Goal: Contribute content: Add original content to the website for others to see

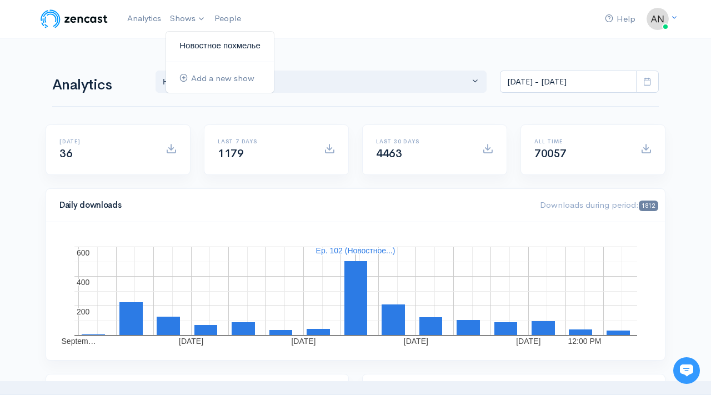
click at [211, 46] on link "Новостное похмелье" at bounding box center [220, 45] width 108 height 19
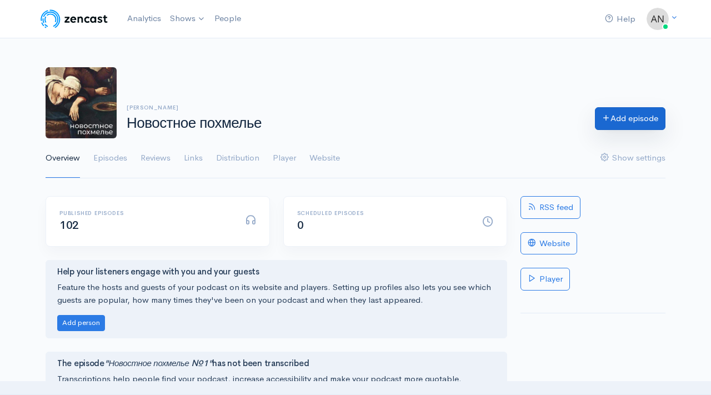
click at [636, 117] on link "Add episode" at bounding box center [630, 118] width 71 height 23
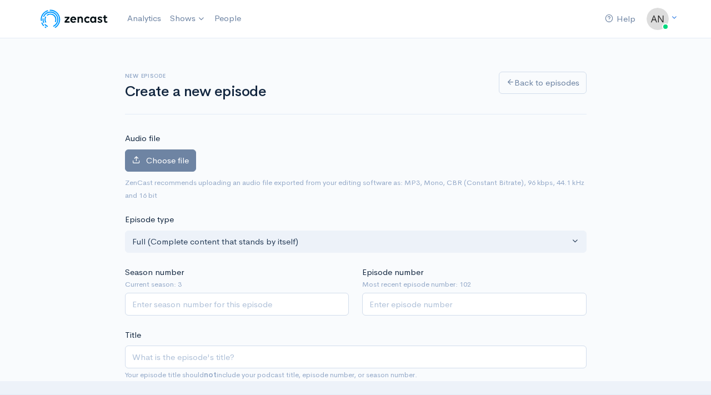
scroll to position [86, 0]
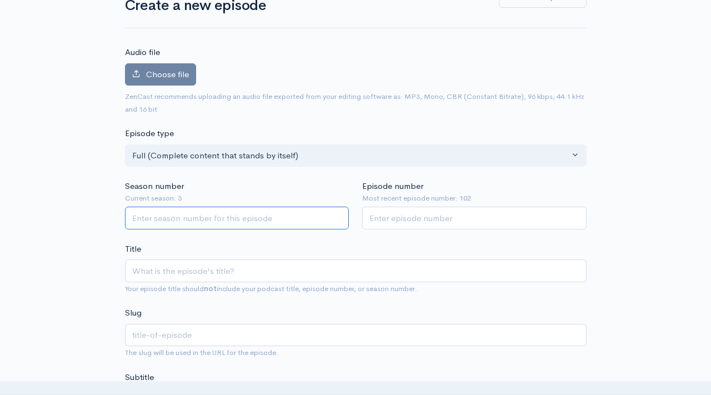
click at [261, 223] on input "Season number" at bounding box center [237, 218] width 225 height 23
type input "3"
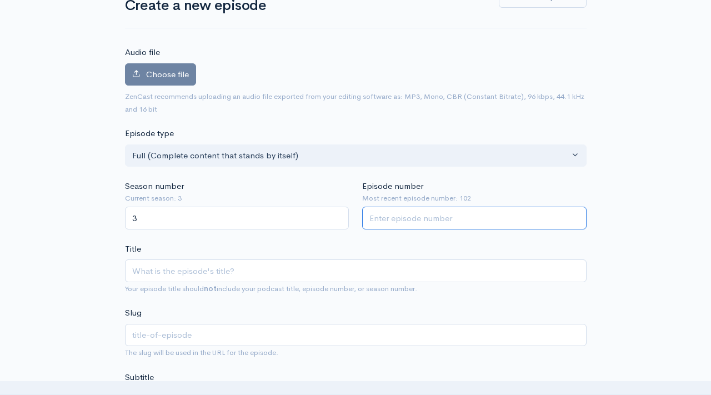
click at [418, 218] on input "Episode number" at bounding box center [474, 218] width 225 height 23
type input "103"
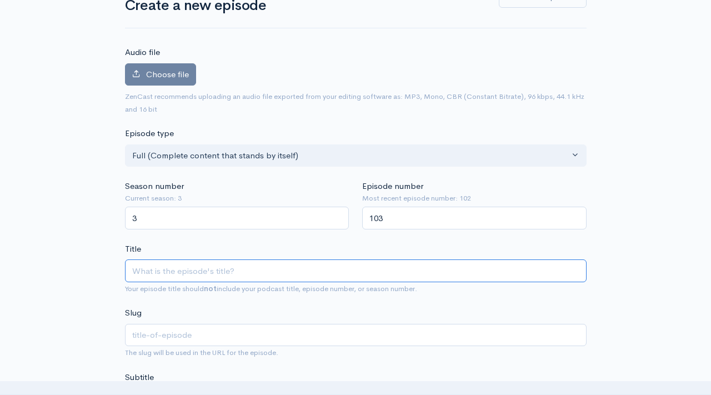
click at [348, 273] on input "Title" at bounding box center [356, 271] width 462 height 23
type input "Y"
type input "y"
type input "Yj"
type input "yj"
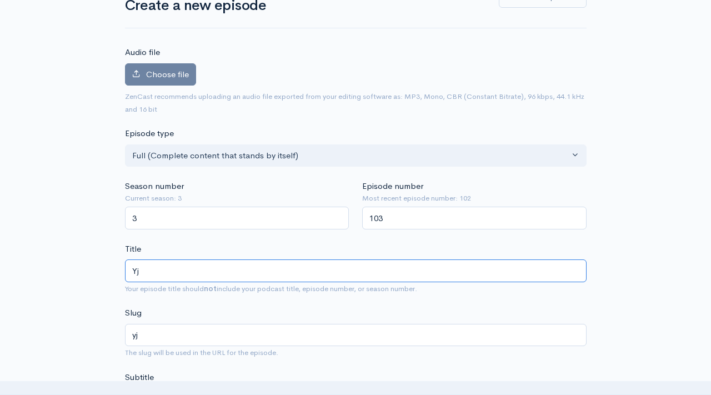
type input "Yjd"
type input "yjd"
type input "Yjdj"
type input "yjdj"
type input "Yjd"
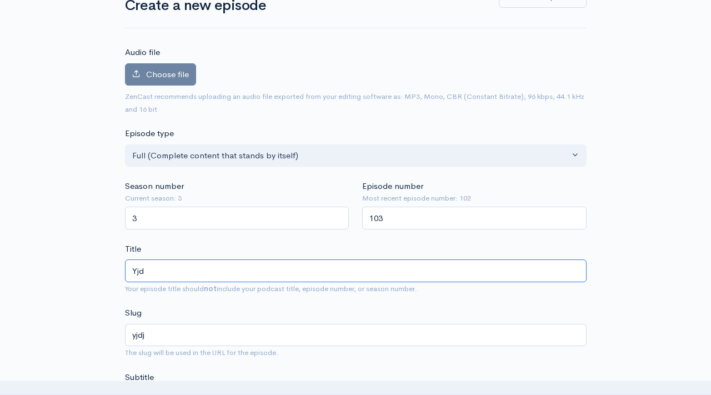
type input "yjd"
type input "Yj"
type input "yj"
type input "Y"
type input "y"
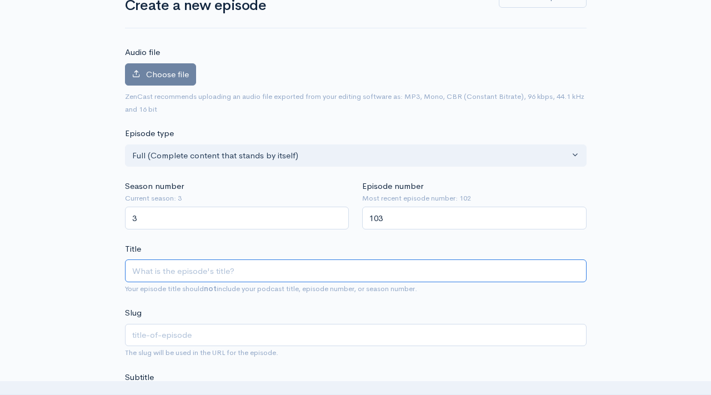
type input "[PERSON_NAME]"
type input "n"
type input "Но"
type input "no"
type input "Нов"
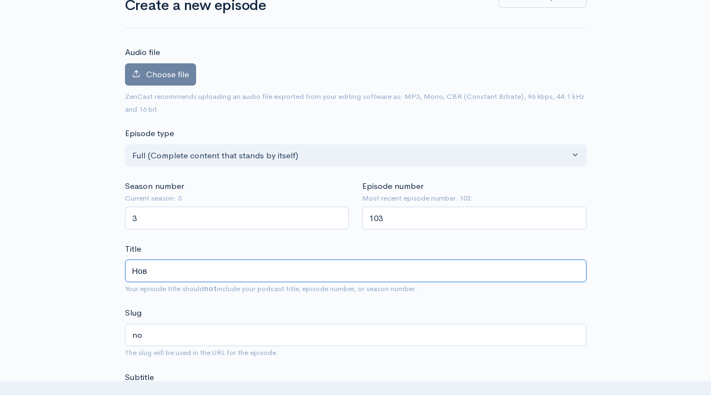
type input "nov"
type input "Ново"
type input "novo"
type input "Новост"
type input "novost"
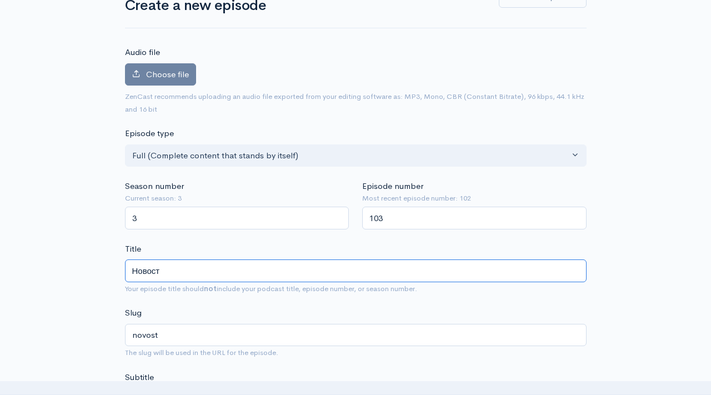
type input "Новостн"
type input "novostn"
type input "Новостное"
type input "novostnoe"
type input "Новостное по"
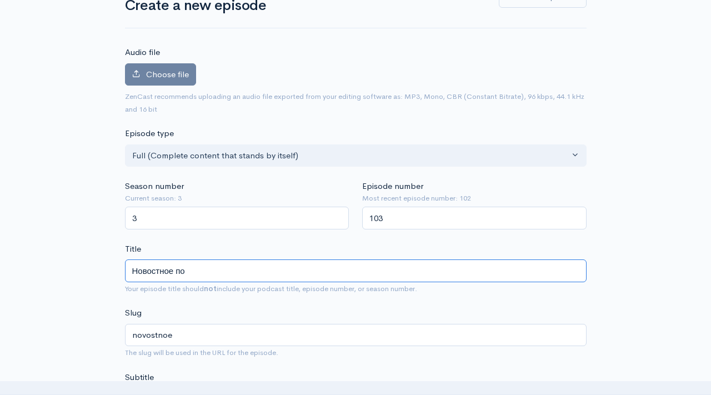
type input "novostnoe-po"
type input "Новостное пох"
type input "novostnoe-poh"
type input "Новостное похм"
type input "novostnoe-pohm"
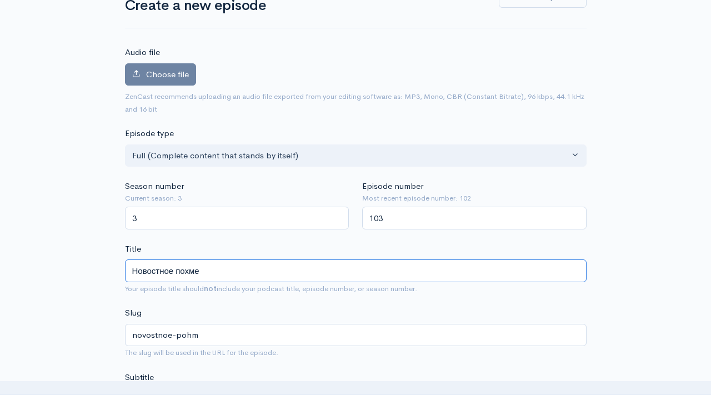
type input "Новостное похмел"
type input "novostnoe-pohmel"
type input "Новостное похмелье"
type input "novostnoe-pohmele"
type input "Новостное похмелье №1"
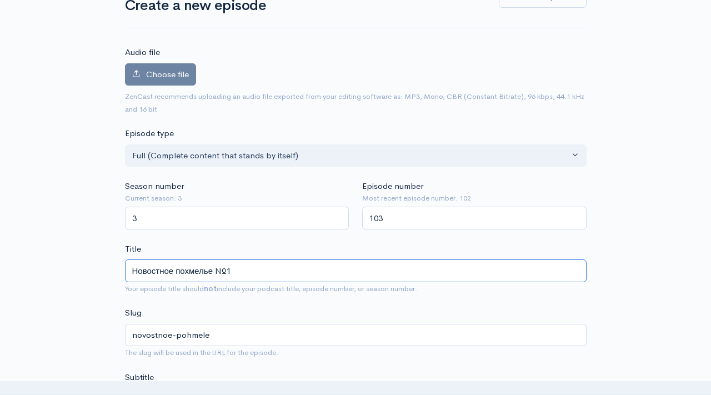
type input "novostnoe-pohmele-1"
type input "Новостное похмелье №10"
type input "novostnoe-pohmele-10"
type input "Новостное похмелье №103"
type input "novostnoe-pohmele-103"
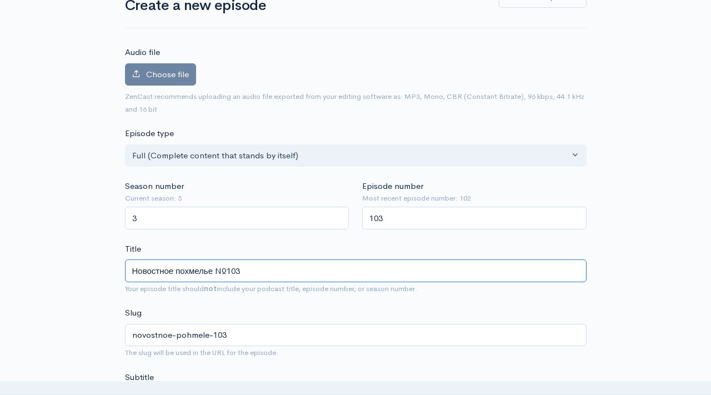
click at [202, 263] on input "Новостное похмелье №103" at bounding box center [356, 271] width 462 height 23
type input "Новостное похмелье №103"
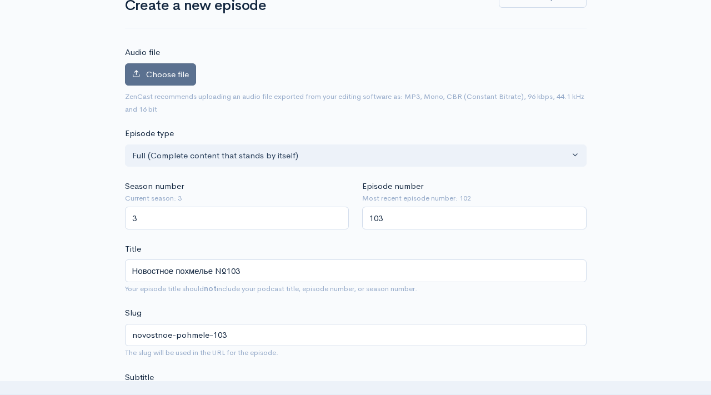
click at [175, 71] on span "Choose file" at bounding box center [167, 74] width 43 height 11
click at [0, 0] on input "Choose file" at bounding box center [0, 0] width 0 height 0
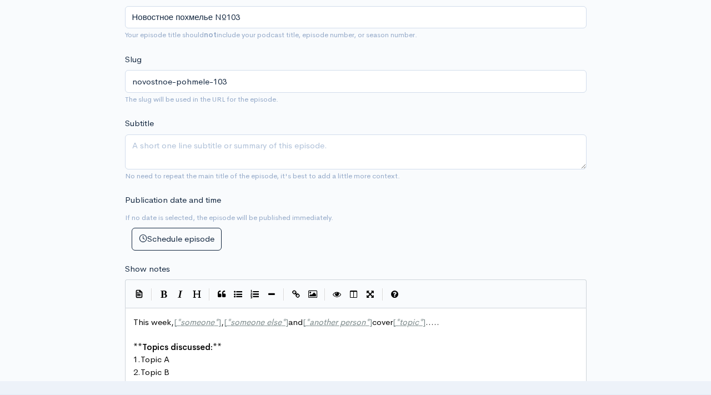
scroll to position [571, 0]
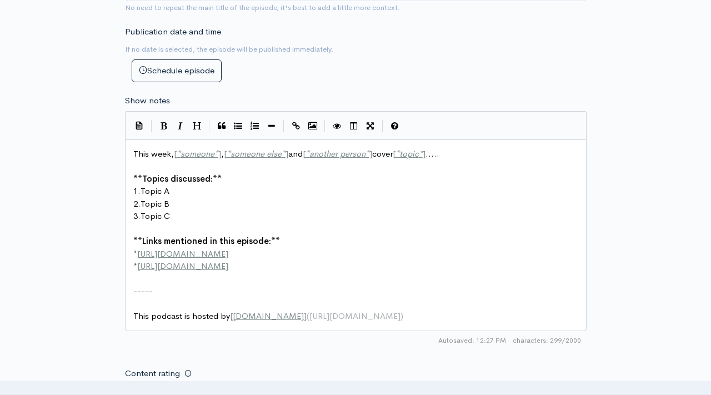
click at [287, 217] on pre "3. Topic C" at bounding box center [356, 216] width 450 height 13
type textarea "This week, [*someone*], [*someone else*] and [*another person*] cover [*topic*]…"
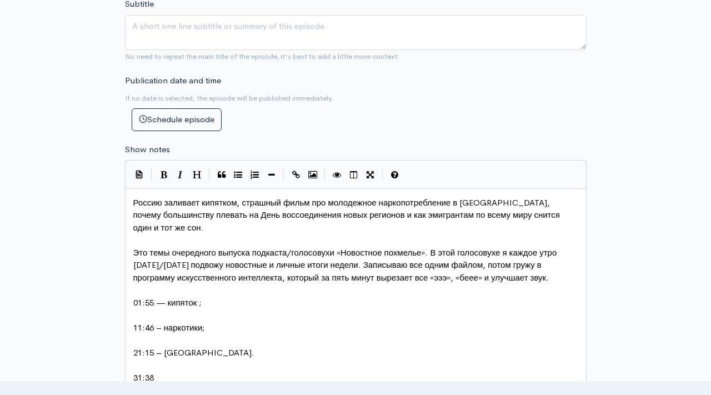
scroll to position [534, 0]
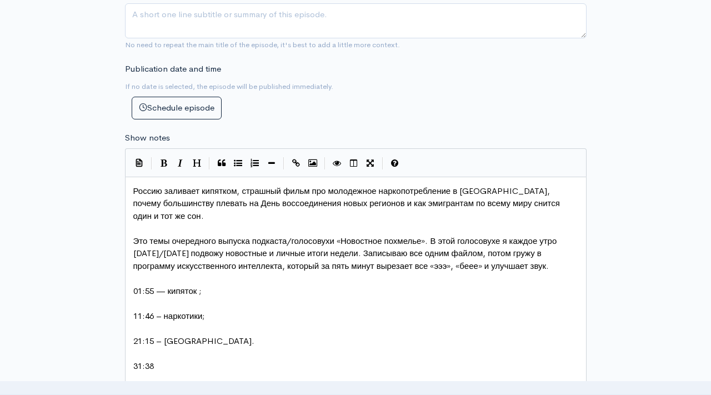
click at [315, 191] on span "Россию заливает кипятком, страшный фильм про молодежное наркопотребление в [GEO…" at bounding box center [347, 204] width 429 height 36
type textarea "Юи"
type textarea "Би-би-си"
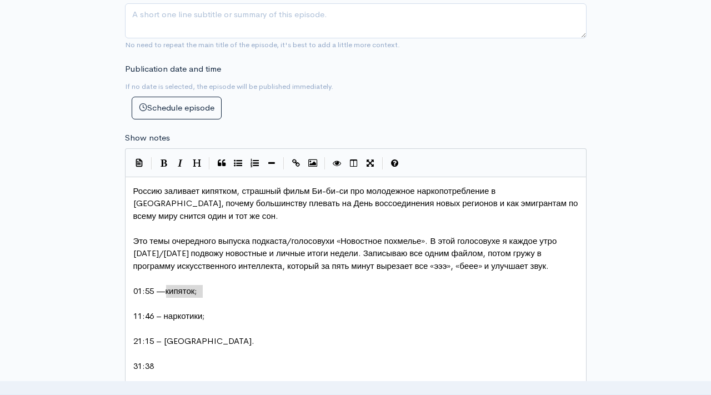
drag, startPoint x: 167, startPoint y: 289, endPoint x: 202, endPoint y: 289, distance: 34.5
type textarea "Россию"
click at [168, 287] on span "01:55 —[GEOGRAPHIC_DATA];" at bounding box center [194, 291] width 122 height 11
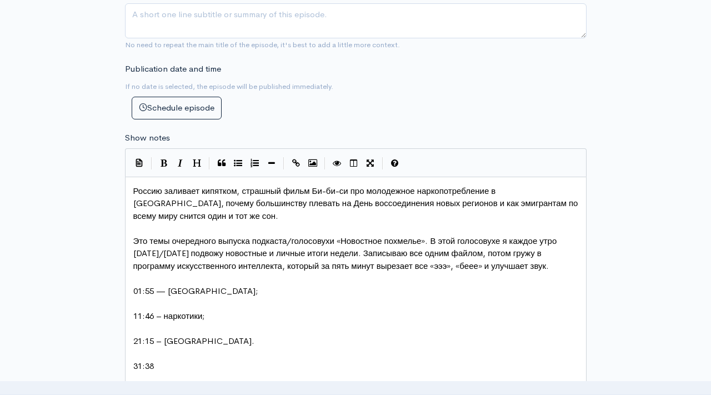
click at [197, 290] on span "01:55 — [GEOGRAPHIC_DATA];" at bounding box center [195, 291] width 124 height 11
type textarea "заливает кипятком и другие проблем"
type textarea "ы,"
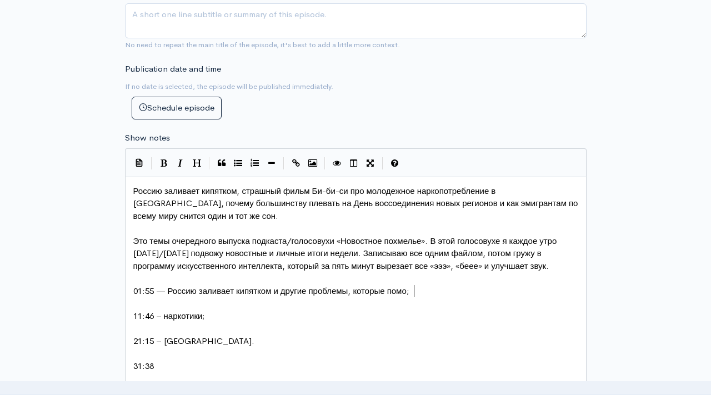
type textarea "мы, которые помога"
click at [317, 292] on span "01:55 — Россию заливает кипятком и другие проблемы, которые помога;" at bounding box center [274, 291] width 283 height 11
type textarea "массовые"
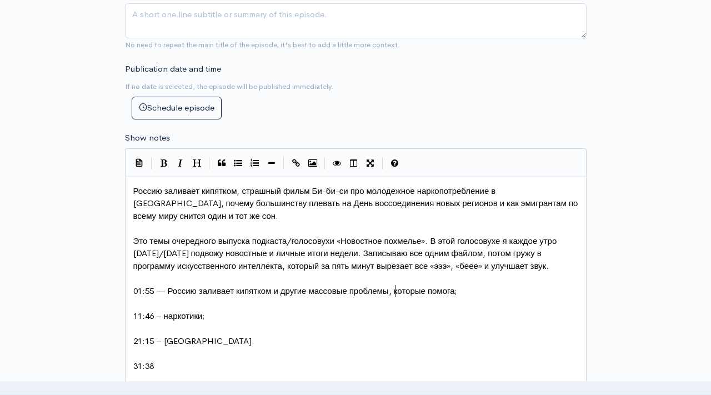
click at [395, 292] on span "01:55 — Россию заливает кипятком и другие массовые проблемы, которые помога;" at bounding box center [295, 291] width 324 height 11
type textarea "ст"
click at [346, 296] on span "01:55 — Россию заливает кипятком и другие массовые проблемы ст, которые помога;" at bounding box center [300, 291] width 334 height 11
type textarea "масштабные"
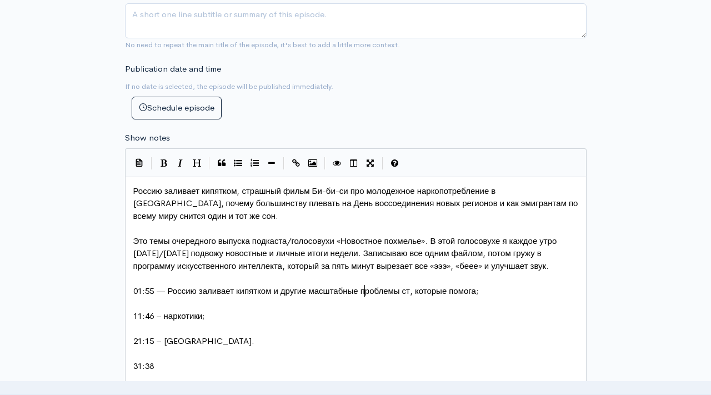
scroll to position [4, 48]
click at [416, 292] on span "01:55 — Россию заливает кипятком и другие масштабные проблемы ст, которые помог…" at bounding box center [305, 291] width 345 height 11
type textarea "раны"
click at [499, 288] on span "01:55 — Россию заливает кипятком и другие масштабные проблемы страны, которые п…" at bounding box center [315, 291] width 365 height 11
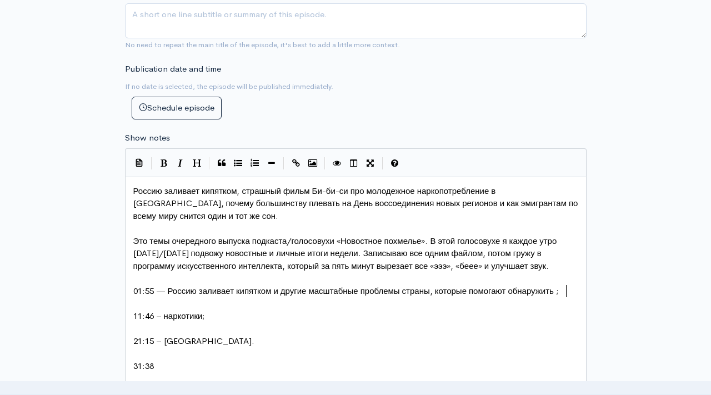
scroll to position [4, 61]
type textarea "ют обнаружить"
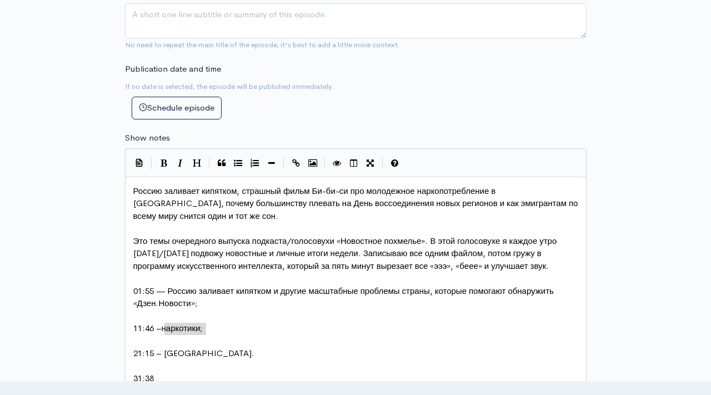
drag, startPoint x: 164, startPoint y: 330, endPoint x: 204, endPoint y: 330, distance: 40.0
type textarea "фильм Би-би0"
type textarea "-си по"
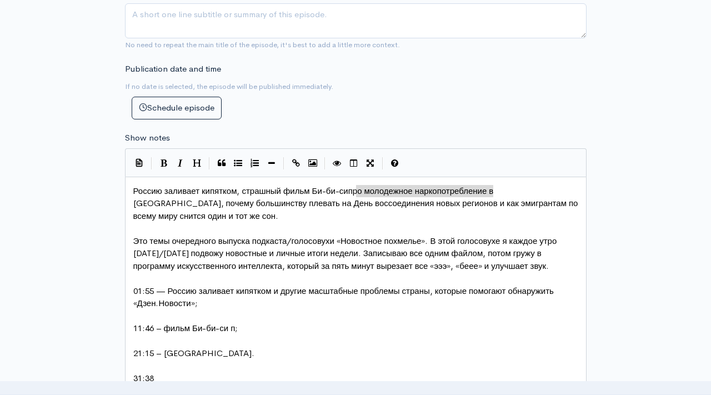
type textarea "про молодежное наркопотребление"
drag, startPoint x: 357, startPoint y: 192, endPoint x: 496, endPoint y: 192, distance: 139.5
drag, startPoint x: 233, startPoint y: 328, endPoint x: 240, endPoint y: 328, distance: 6.1
paste textarea ":"
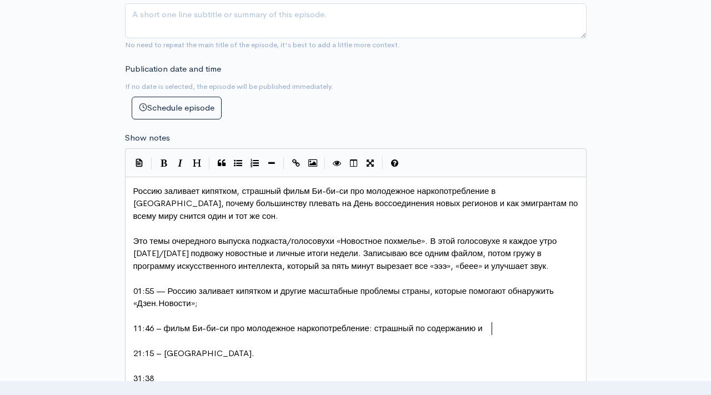
type textarea ": страшный по содержанию и мо"
type textarea "крутой по форме;"
drag, startPoint x: 233, startPoint y: 203, endPoint x: 382, endPoint y: 202, distance: 148.4
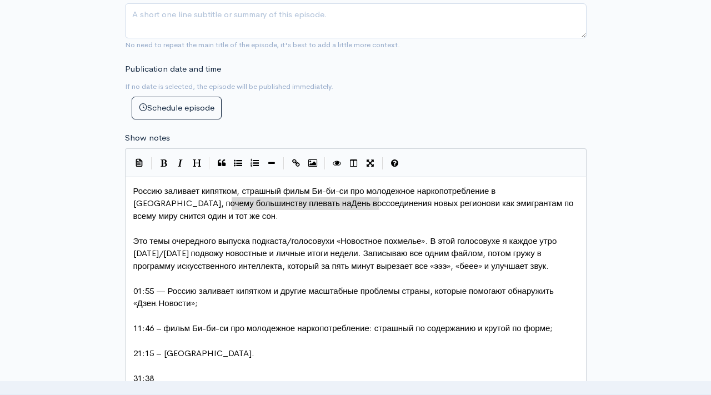
type textarea "День воссоединения новых регионов"
drag, startPoint x: 233, startPoint y: 204, endPoint x: 377, endPoint y: 204, distance: 143.9
type textarea "[GEOGRAPHIC_DATA]"
drag, startPoint x: 165, startPoint y: 351, endPoint x: 193, endPoint y: 351, distance: 27.8
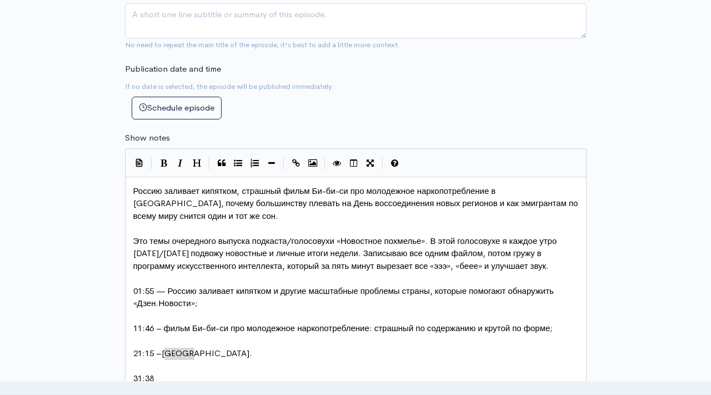
paste textarea
click at [165, 351] on span "21:15 – День воссоединения новых регионов." at bounding box center [221, 353] width 177 height 11
type textarea "как в [GEOGRAPHIC_DATA] пр"
type textarea "[DEMOGRAPHIC_DATA]"
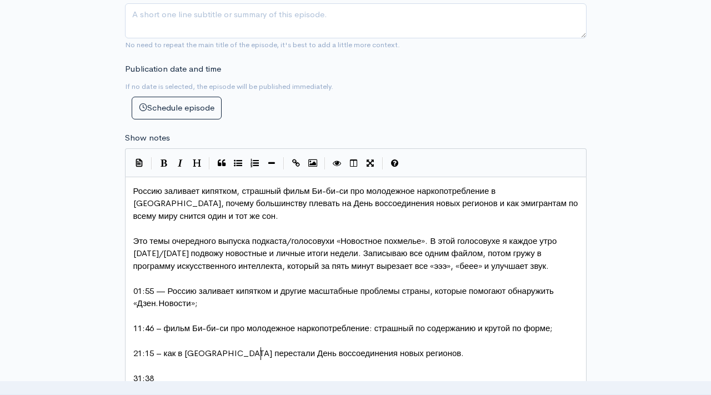
scroll to position [4, 38]
click at [169, 355] on span "21:15 – как в [GEOGRAPHIC_DATA] перестали День воссоединения новых регионов." at bounding box center [298, 353] width 331 height 11
type textarea "почему"
click at [278, 354] on span "21:15 – почему в [GEOGRAPHIC_DATA] перестали День воссоединения новых регионов." at bounding box center [306, 353] width 347 height 11
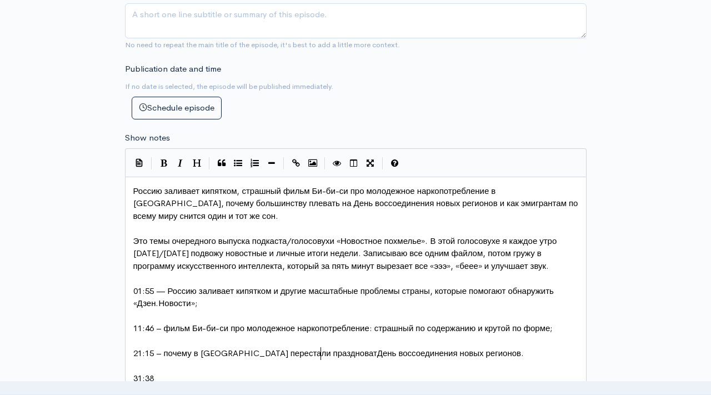
scroll to position [4, 49]
type textarea "праздновать"
click at [471, 355] on span "21:15 – почему в [GEOGRAPHIC_DATA] перестали праздновать День воссоединения нов…" at bounding box center [331, 353] width 397 height 11
type textarea "(вди"
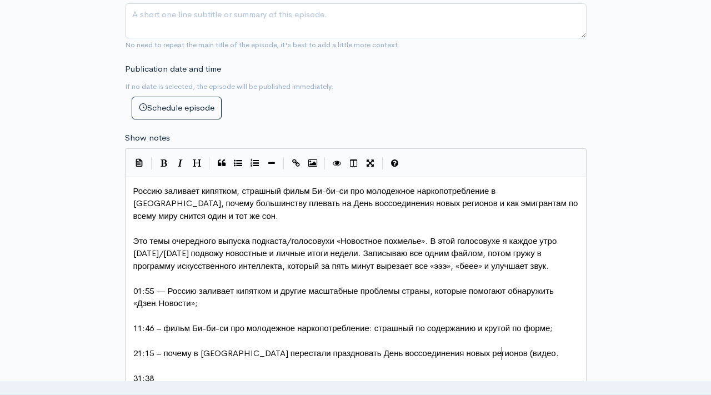
type textarea "идео"
type textarea "видео с полем, у"
type textarea "покрытым оптоволокном"
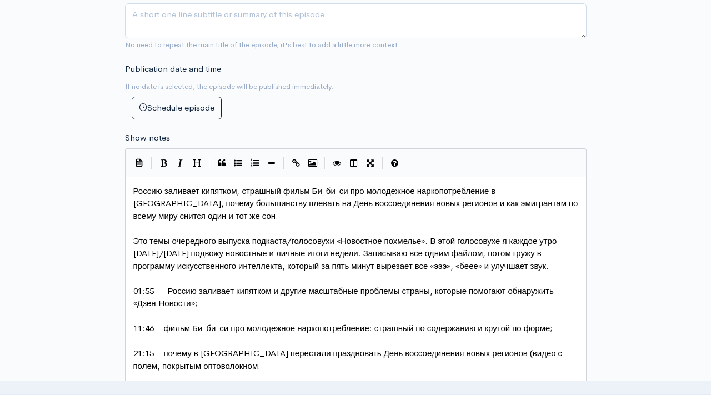
click at [479, 354] on span "21:15 – почему в [GEOGRAPHIC_DATA] перестали праздновать День воссоединения нов…" at bounding box center [349, 359] width 432 height 23
type textarea "упоминаю это"
click at [200, 365] on span "21:15 – почему в [GEOGRAPHIC_DATA] перестали праздновать День воссоединения нов…" at bounding box center [353, 359] width 441 height 23
type textarea "покрытым"
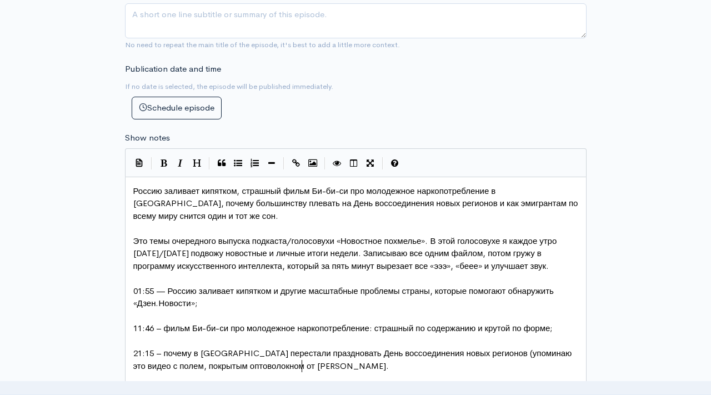
type textarea "от [PERSON_NAME])"
click at [317, 361] on pre "21:15 – почему в [GEOGRAPHIC_DATA] перестали праздновать День воссоединения нов…" at bounding box center [356, 359] width 450 height 25
type textarea ";"
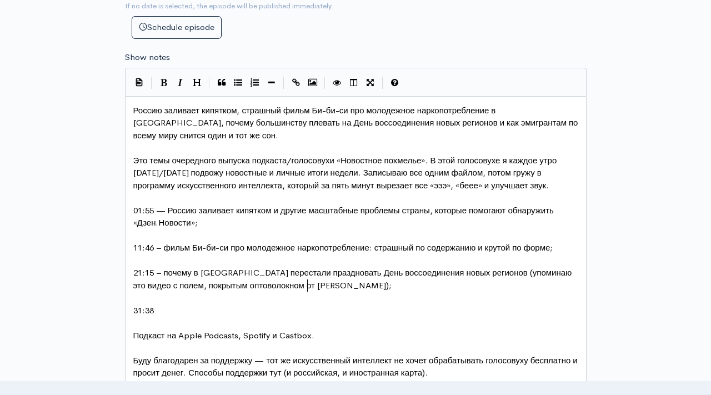
scroll to position [616, 0]
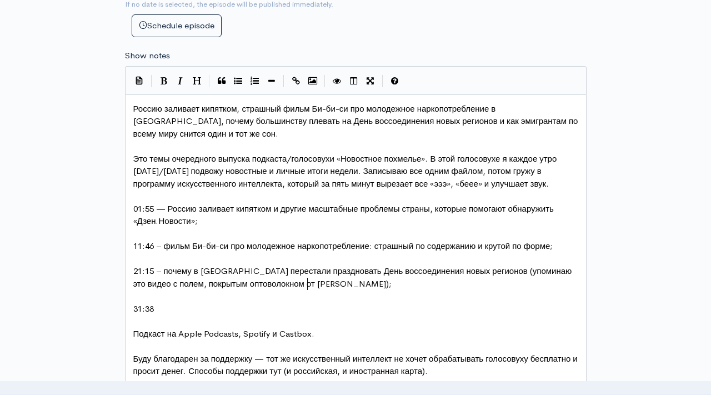
click at [185, 308] on pre "31:38" at bounding box center [356, 309] width 450 height 13
type textarea "– личные итоги недели: мне снится тот же сон, что и другр"
type textarea "им жмигр"
type textarea "эмигрантам –"
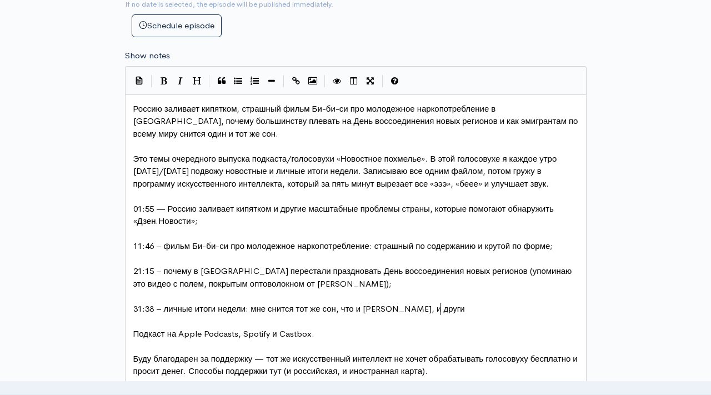
scroll to position [4, 81]
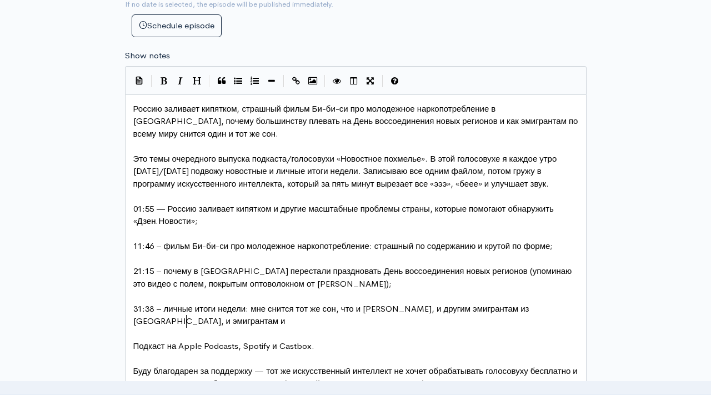
type textarea "[PERSON_NAME], и другим эмигрантам из [GEOGRAPHIC_DATA], и эмигрантам и"
type textarea "з других страны."
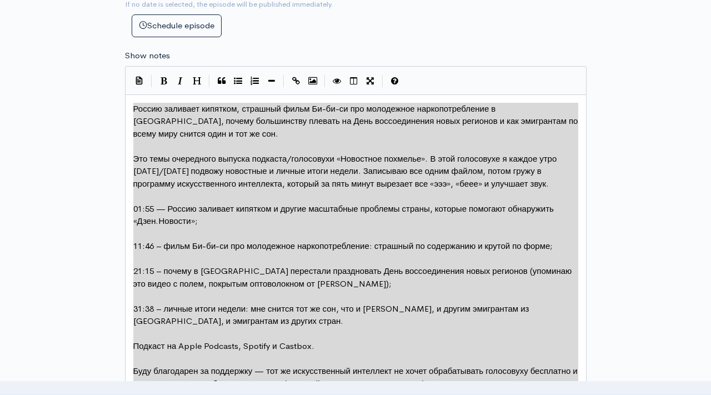
type textarea "Loremi dolorsit ametcons, adipisci elits Do-ei-te inc utlaboreet doloremagnaali…"
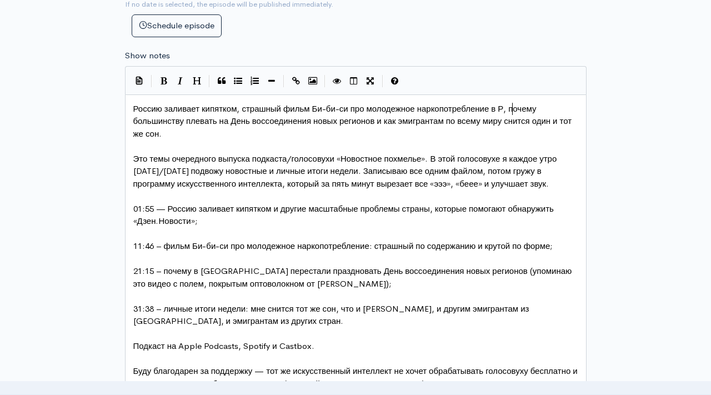
scroll to position [4, 12]
type textarea "РФ"
click at [368, 163] on span "Это темы очередного выпуска подкаста/голосовухи «Новостное похмелье». В этой го…" at bounding box center [346, 171] width 426 height 36
type textarea "Это темы очередного выпуска подкаста/голосовухи «Новостное похмелье». В этой го…"
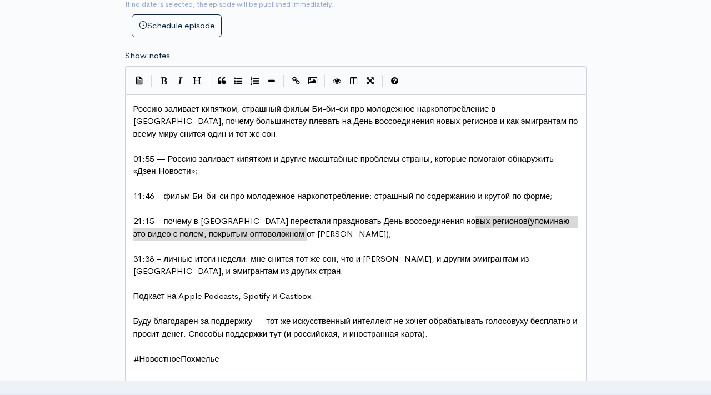
type textarea "(упоминаю это видео с полем, покрытым оптоволокном от [PERSON_NAME])"
drag, startPoint x: 476, startPoint y: 220, endPoint x: 306, endPoint y: 232, distance: 171.1
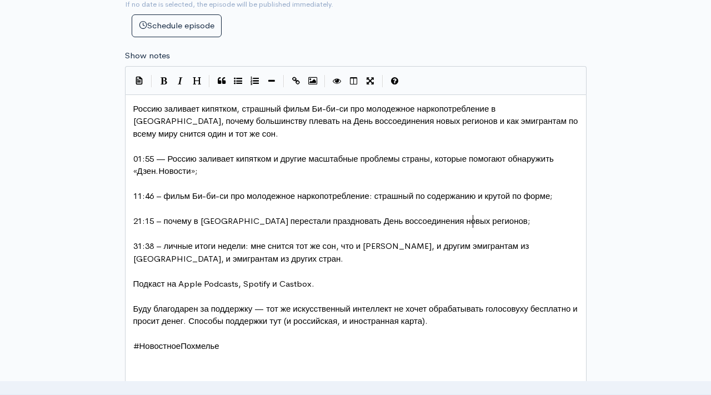
click at [184, 221] on span "21:15 – почему в [GEOGRAPHIC_DATA] перестали праздновать День воссоединения нов…" at bounding box center [331, 221] width 397 height 11
type textarea "почему"
click at [252, 262] on pre "31:38 – личные итоги недели: мне снится тот же сон, что и [PERSON_NAME], и друг…" at bounding box center [356, 252] width 450 height 25
type textarea ", и эмигрантам"
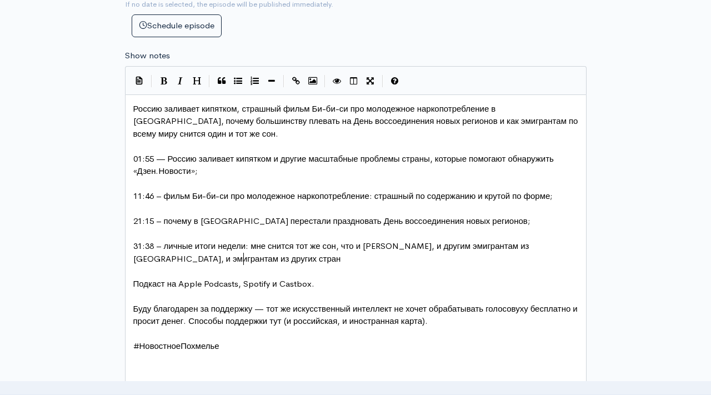
type textarea "."
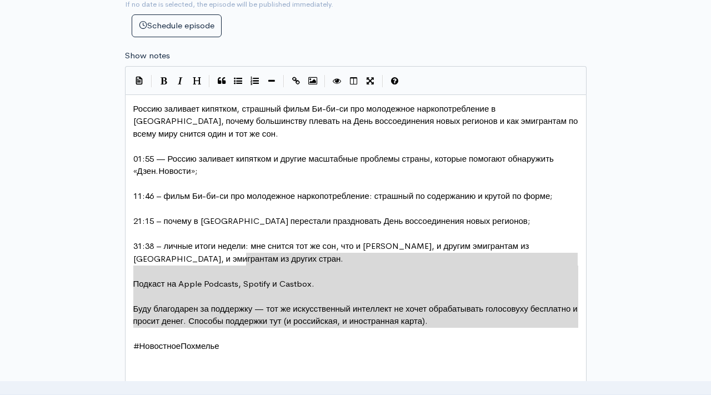
type textarea "Подкаст на Apple Podcasts, Spotify и Castbox. Буду благодарен за поддержку — то…"
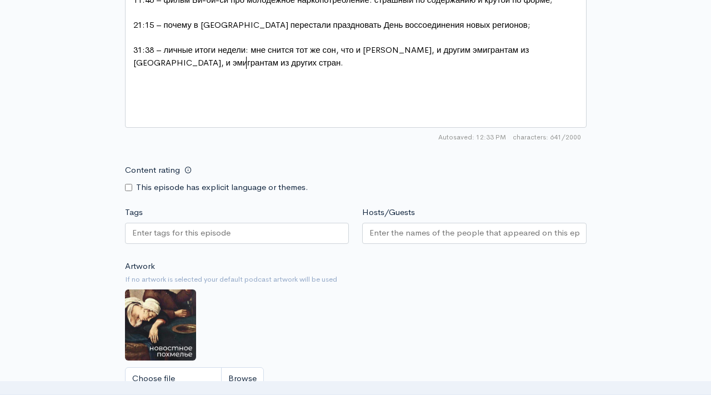
scroll to position [914, 0]
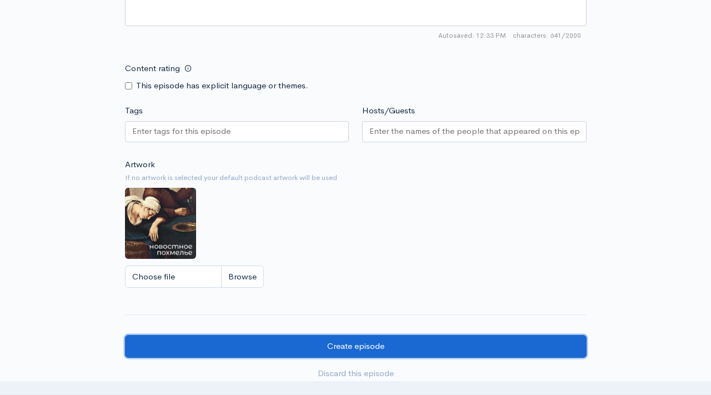
click at [315, 345] on input "Create episode" at bounding box center [356, 346] width 462 height 23
